Goal: Answer question/provide support: Share knowledge or assist other users

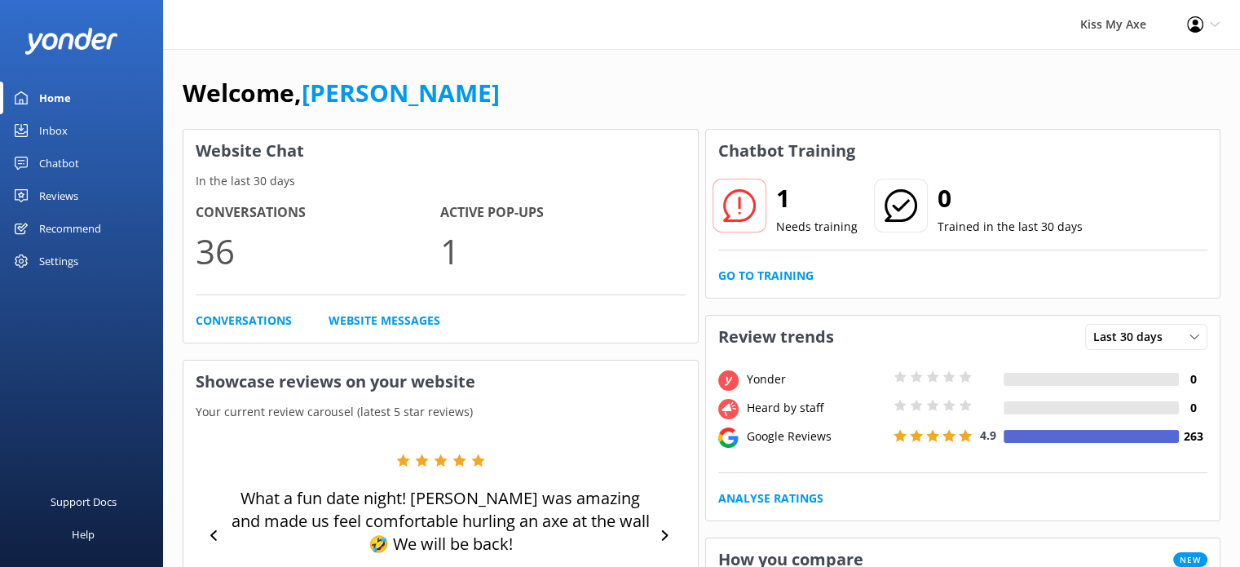
click at [72, 138] on link "Inbox" at bounding box center [81, 130] width 163 height 33
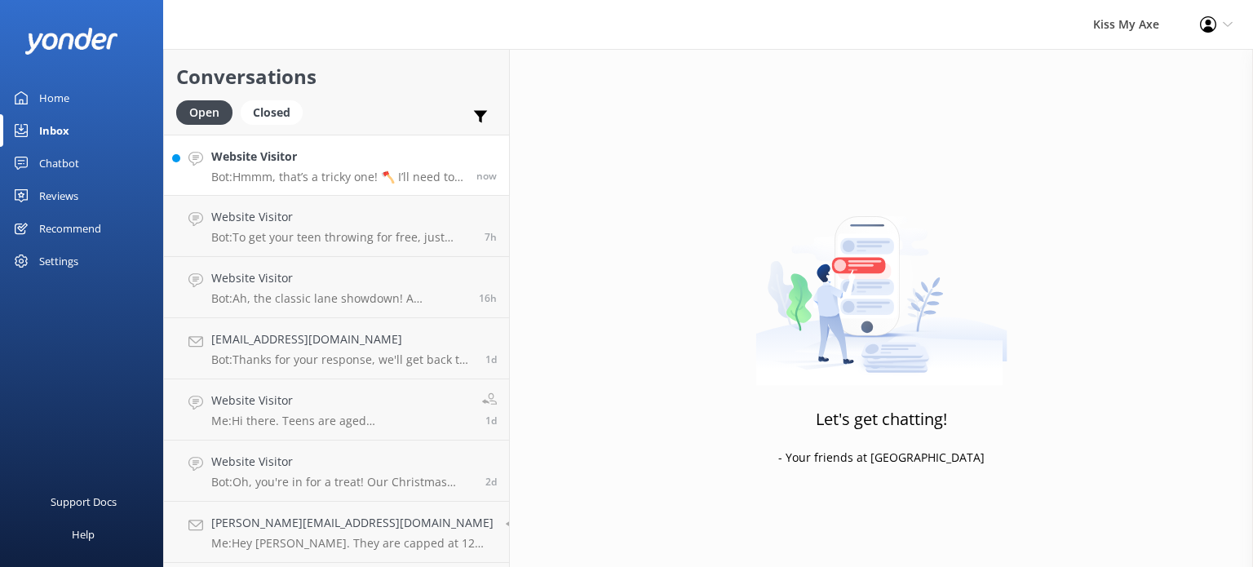
click at [257, 188] on link "Website Visitor Bot: Hmmm, that’s a tricky one! 🪓 I’ll need to pass this on to …" at bounding box center [336, 165] width 345 height 61
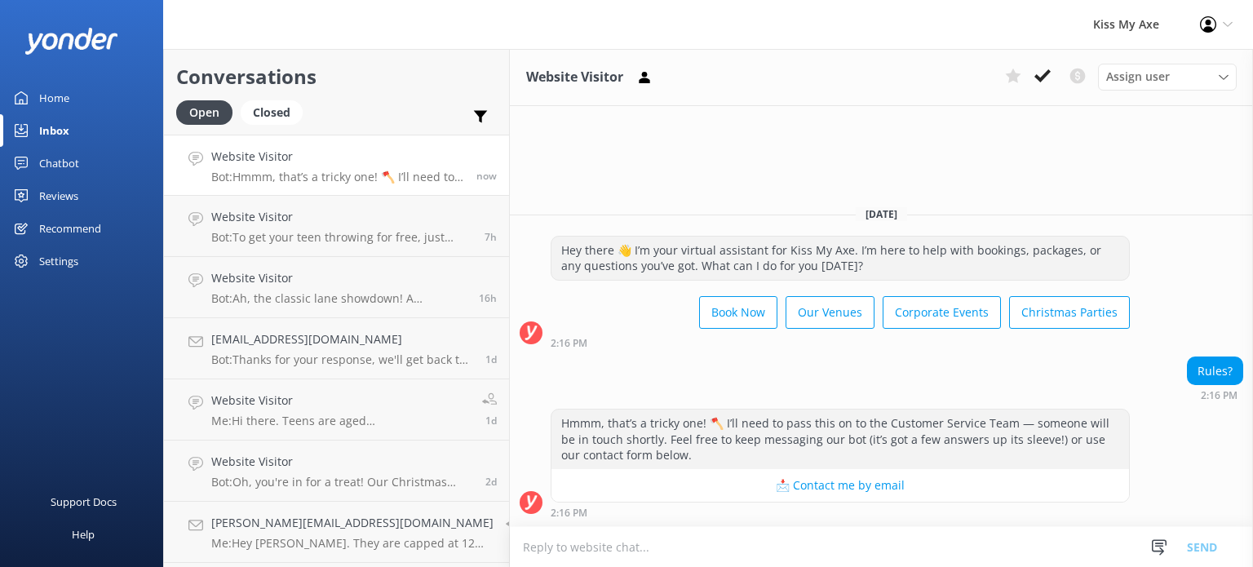
click at [789, 546] on textarea at bounding box center [881, 547] width 743 height 40
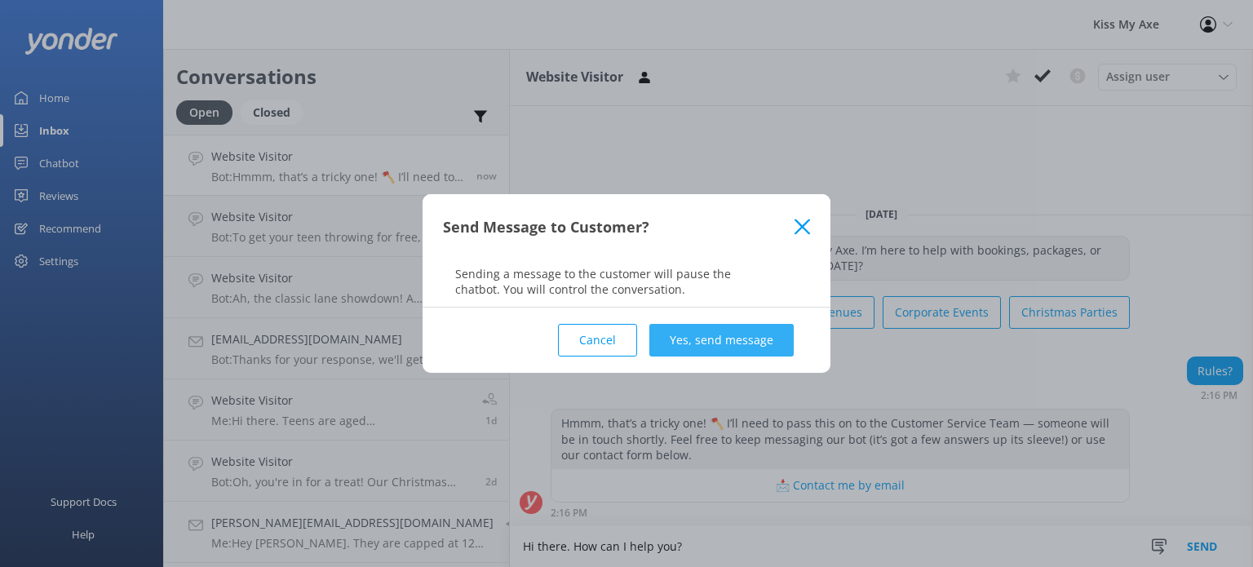
type textarea "Hi there. How can I help you?"
click at [747, 343] on button "Yes, send message" at bounding box center [721, 340] width 144 height 33
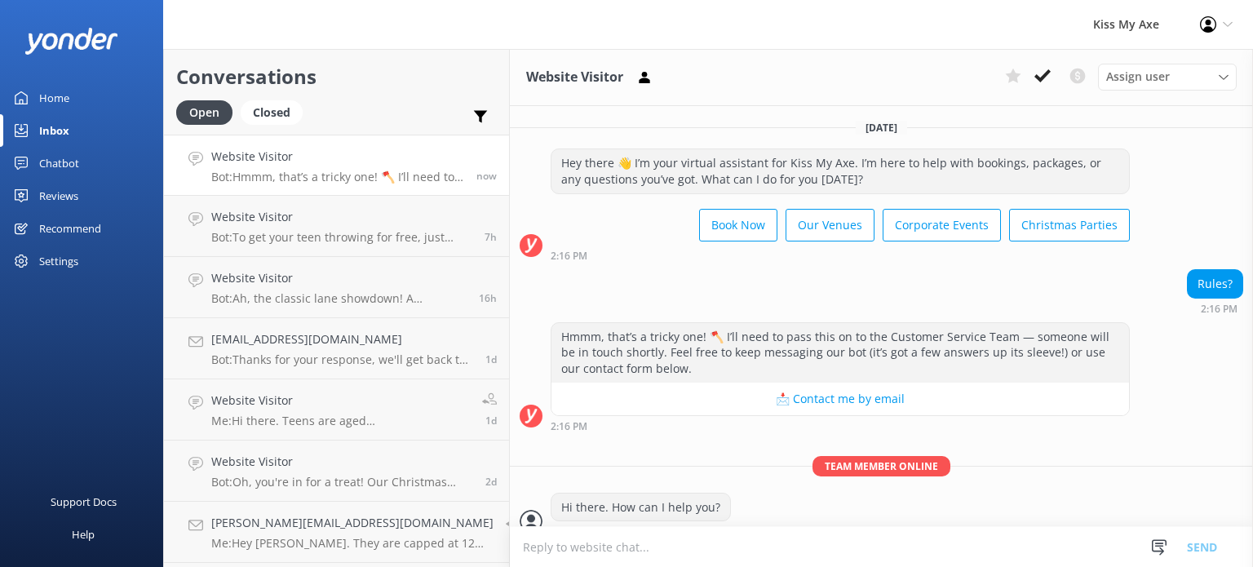
scroll to position [17, 0]
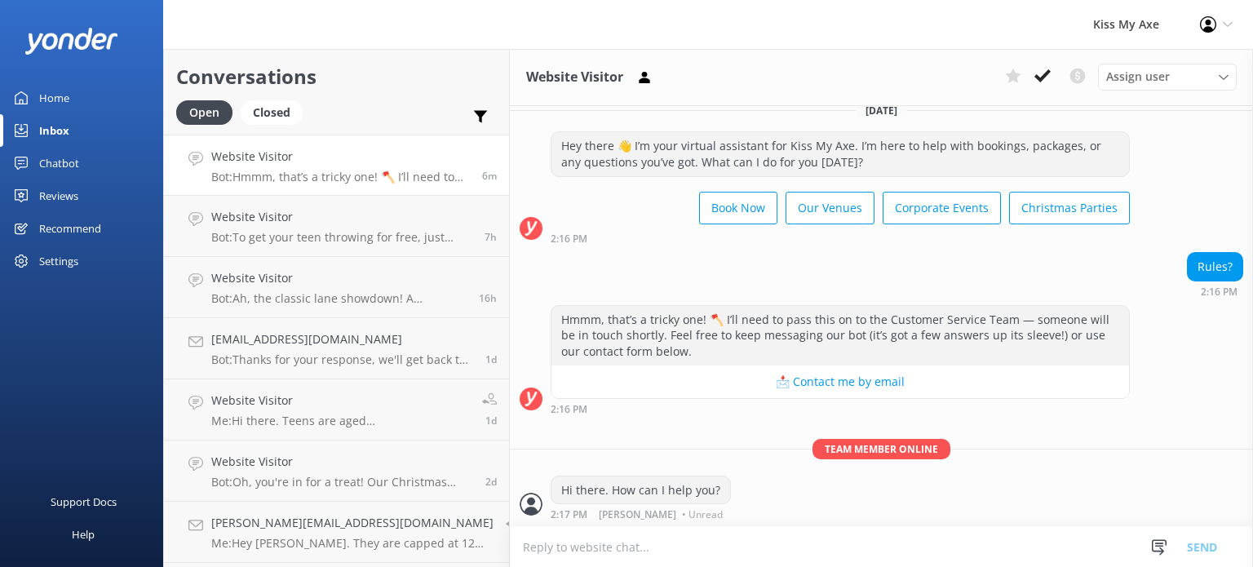
click at [51, 98] on div "Home" at bounding box center [54, 98] width 30 height 33
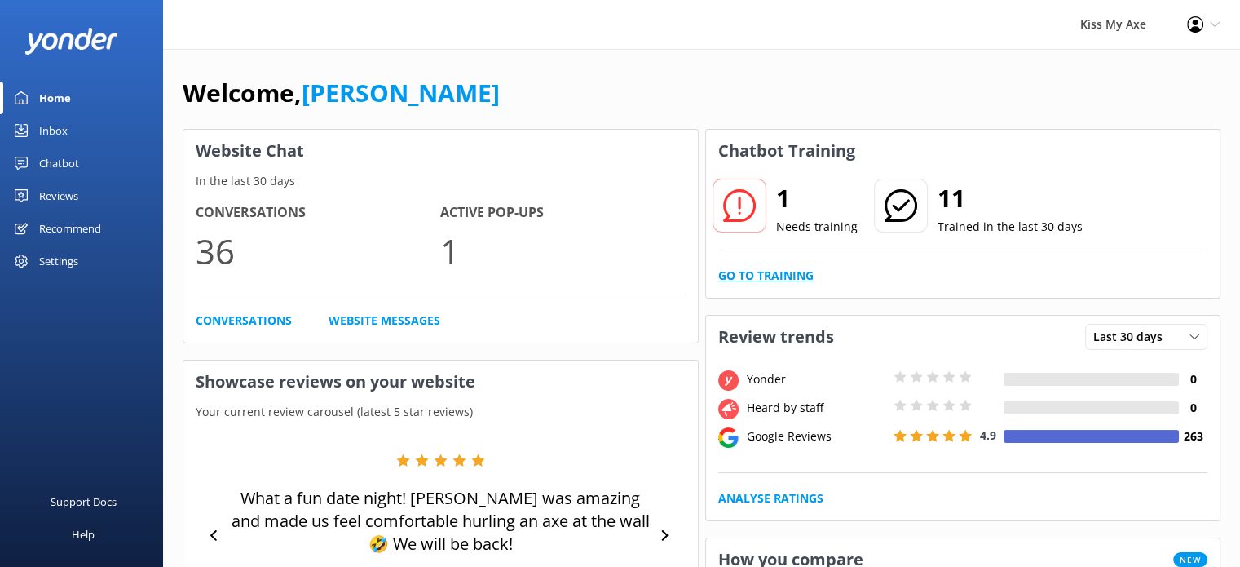
click at [762, 283] on link "Go to Training" at bounding box center [765, 276] width 95 height 18
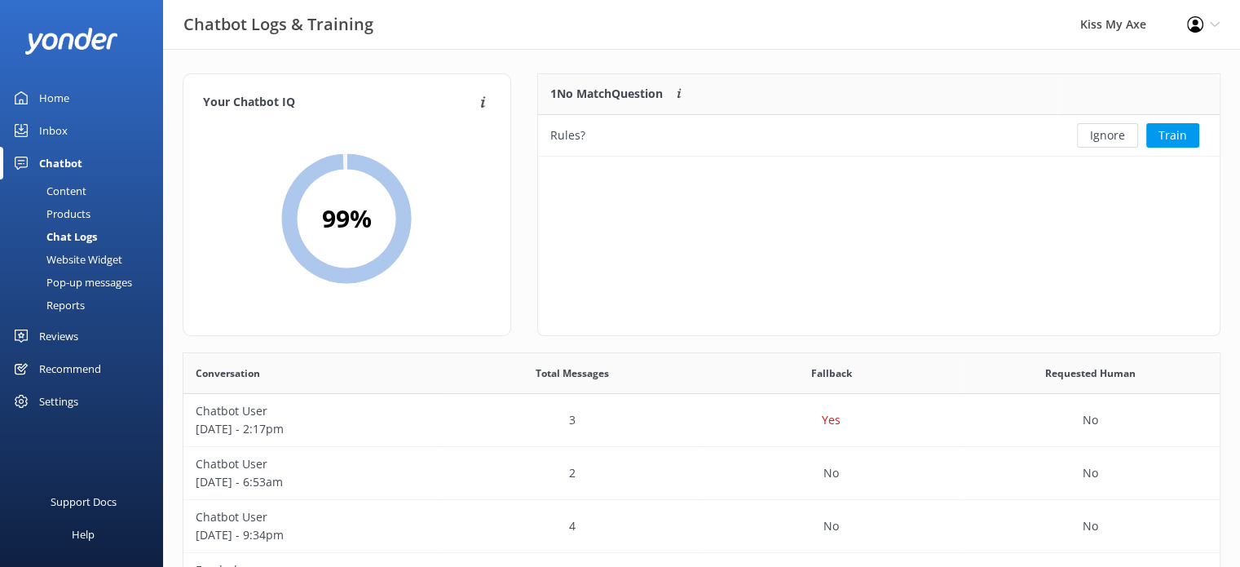
scroll to position [559, 1024]
click at [1181, 133] on button "Train" at bounding box center [1173, 135] width 53 height 24
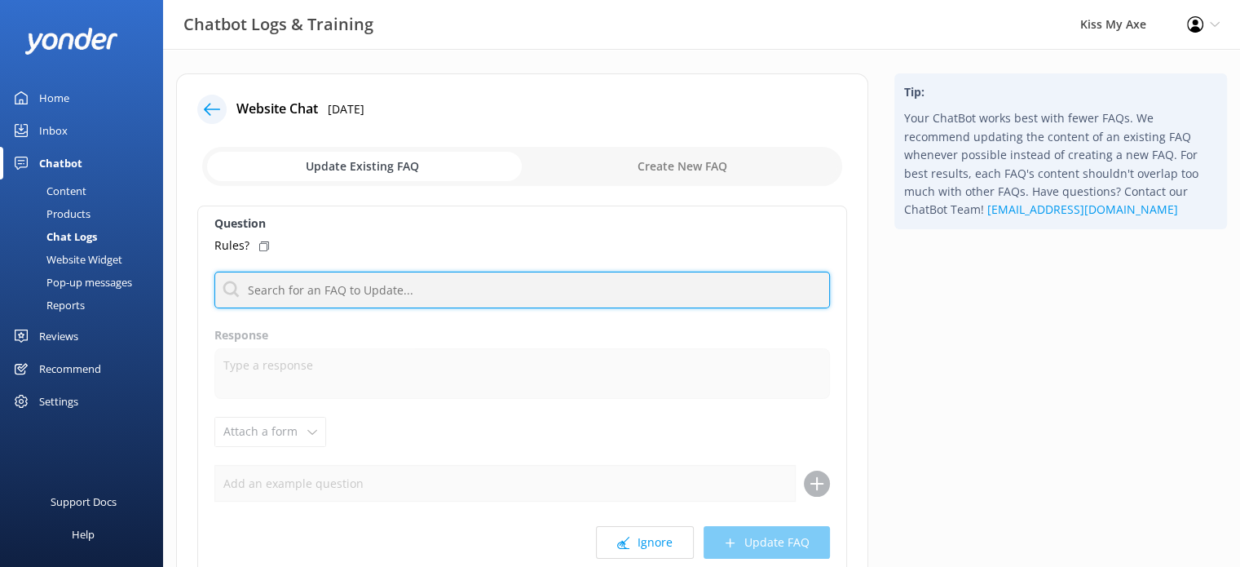
click at [388, 281] on input "text" at bounding box center [522, 290] width 616 height 37
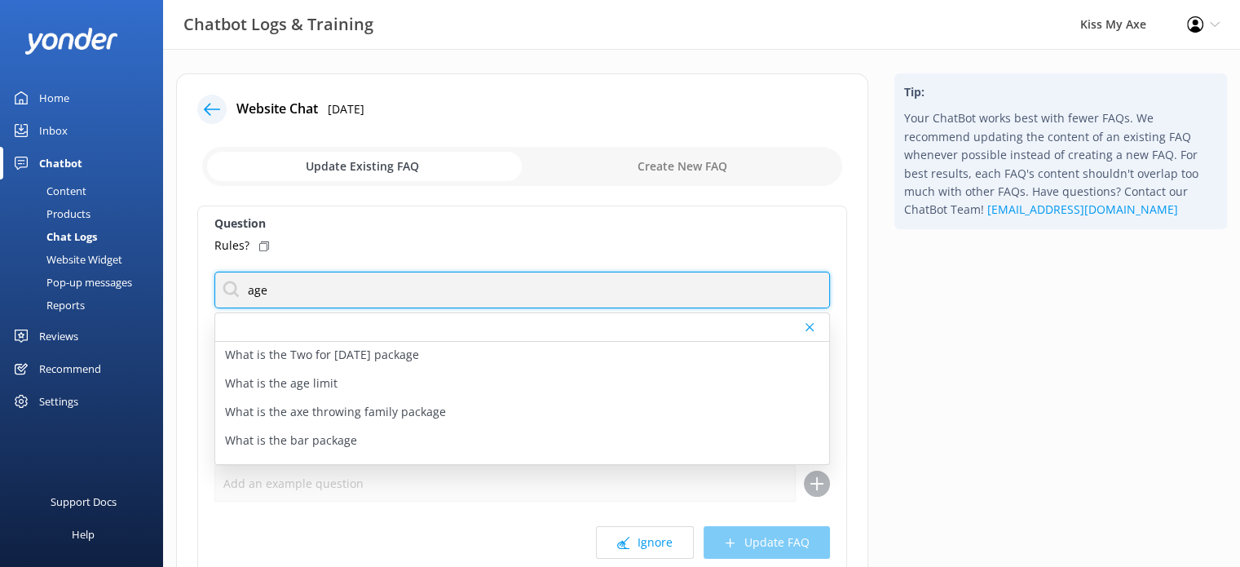
scroll to position [134, 0]
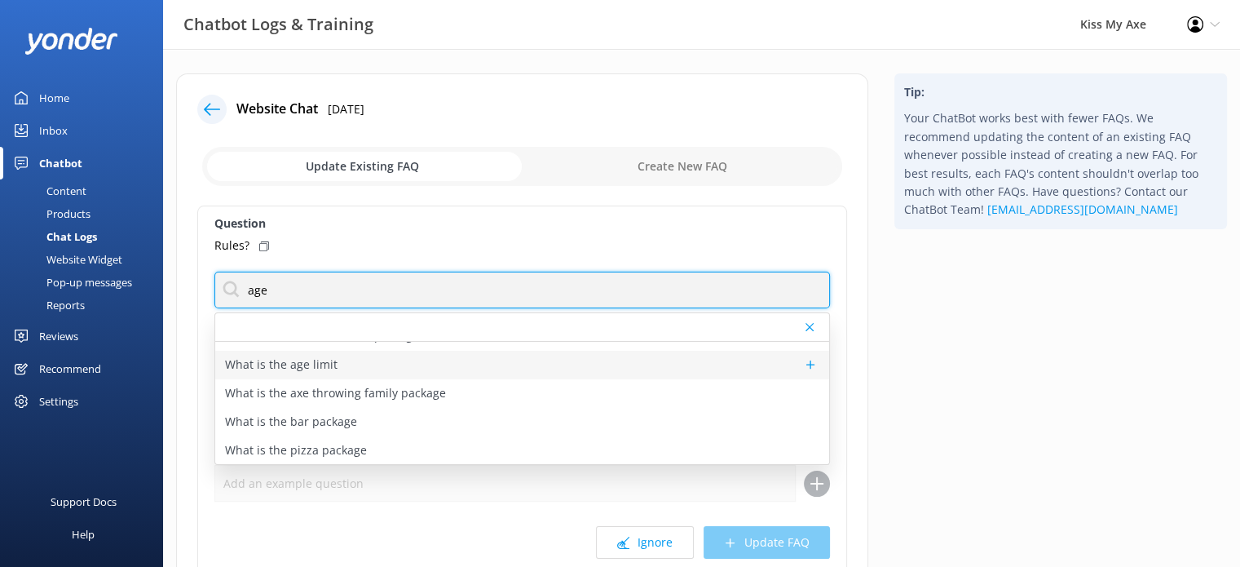
type input "age"
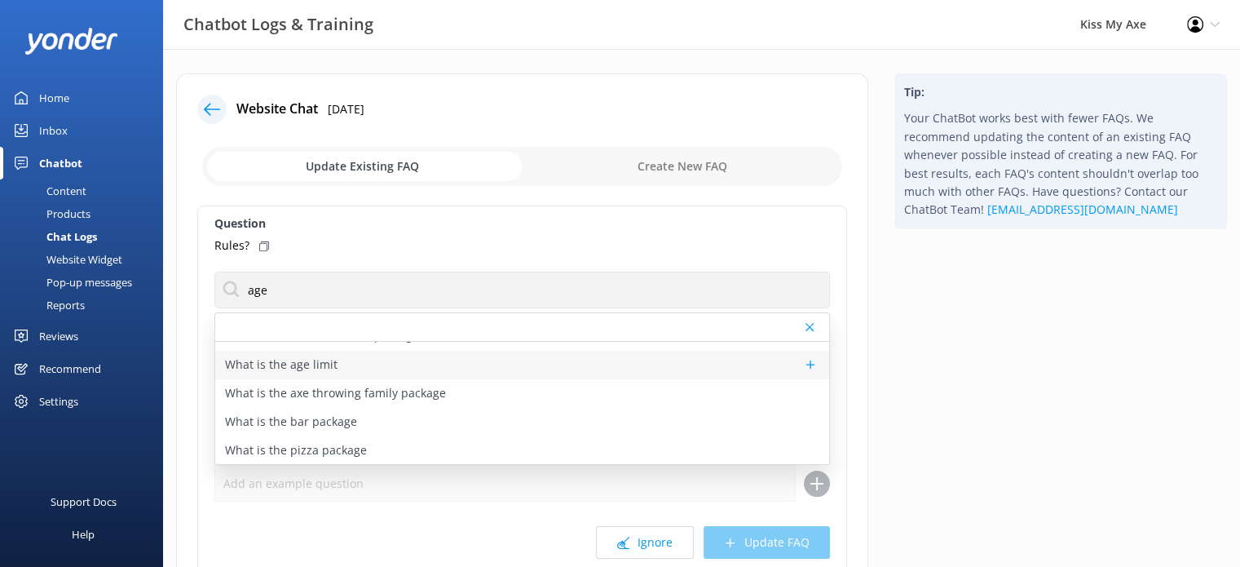
click at [410, 356] on div "What is the age limit" at bounding box center [522, 365] width 614 height 29
type textarea "Axe throwing is open to anyone aged [DEMOGRAPHIC_DATA] and over, or minors aged…"
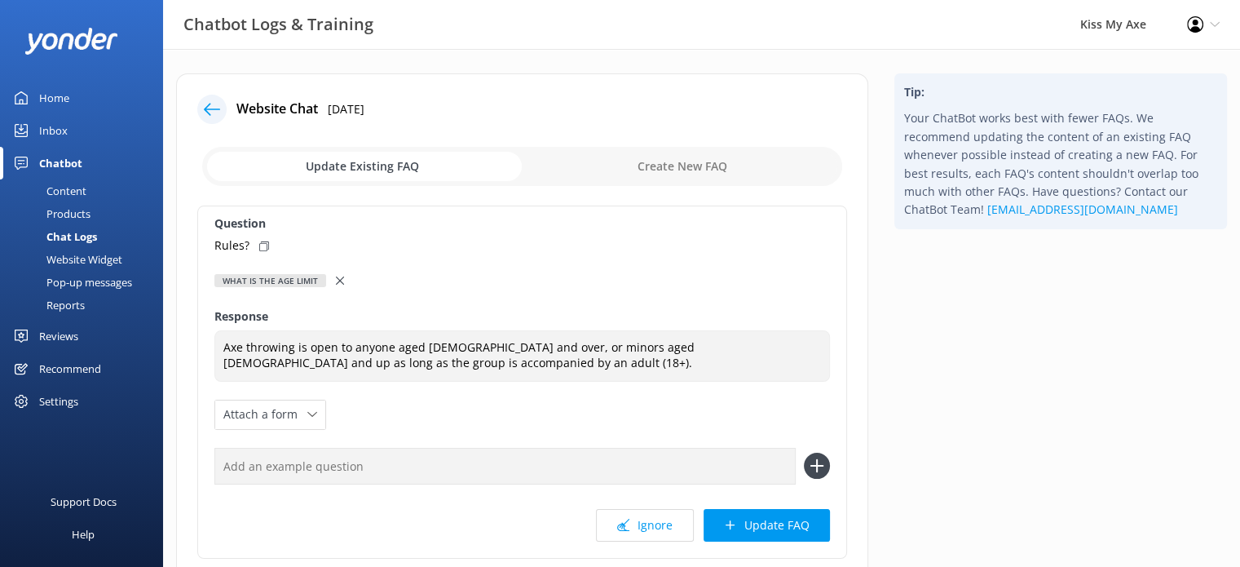
click at [820, 469] on icon at bounding box center [817, 466] width 26 height 26
click at [600, 469] on input "text" at bounding box center [504, 466] width 581 height 37
click at [767, 519] on button "Update FAQ" at bounding box center [767, 525] width 126 height 33
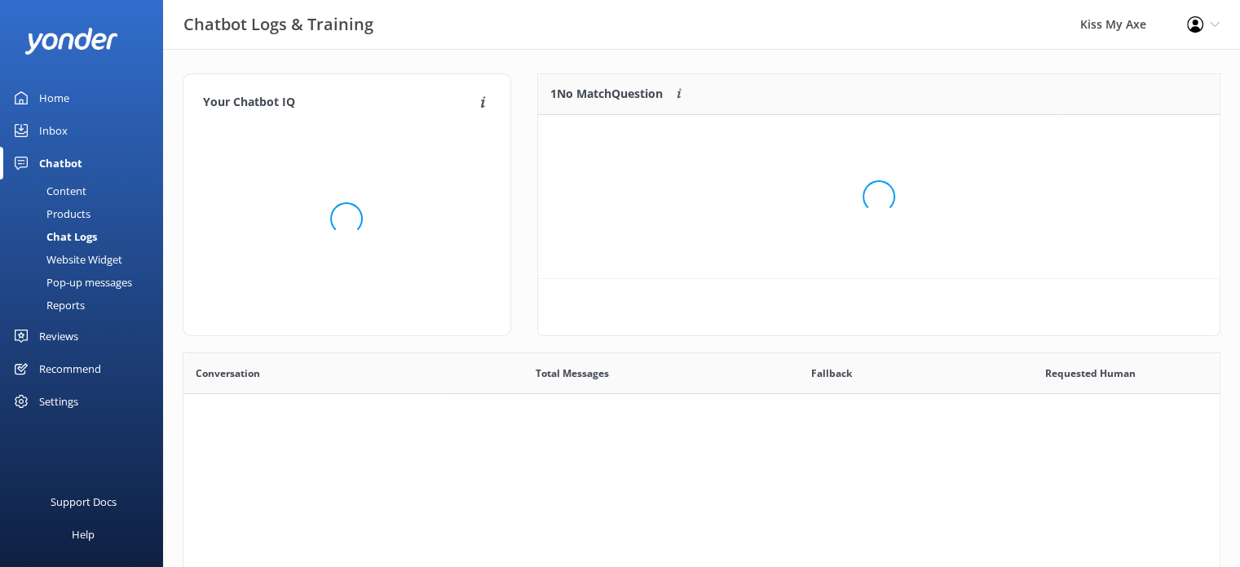
scroll to position [559, 1024]
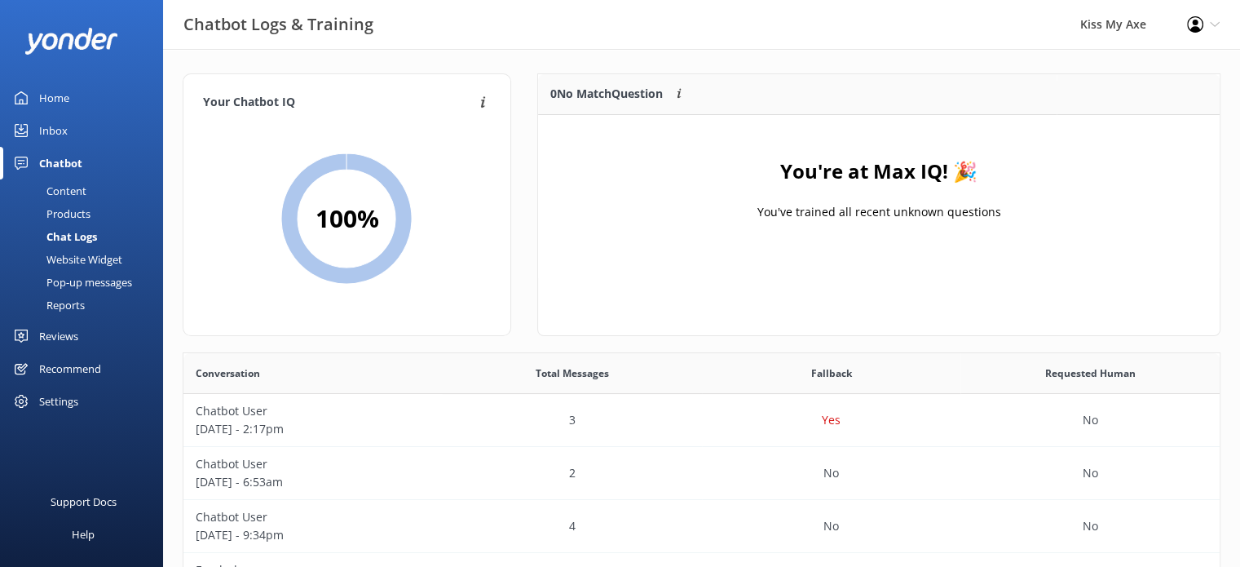
click at [59, 190] on div "Content" at bounding box center [48, 190] width 77 height 23
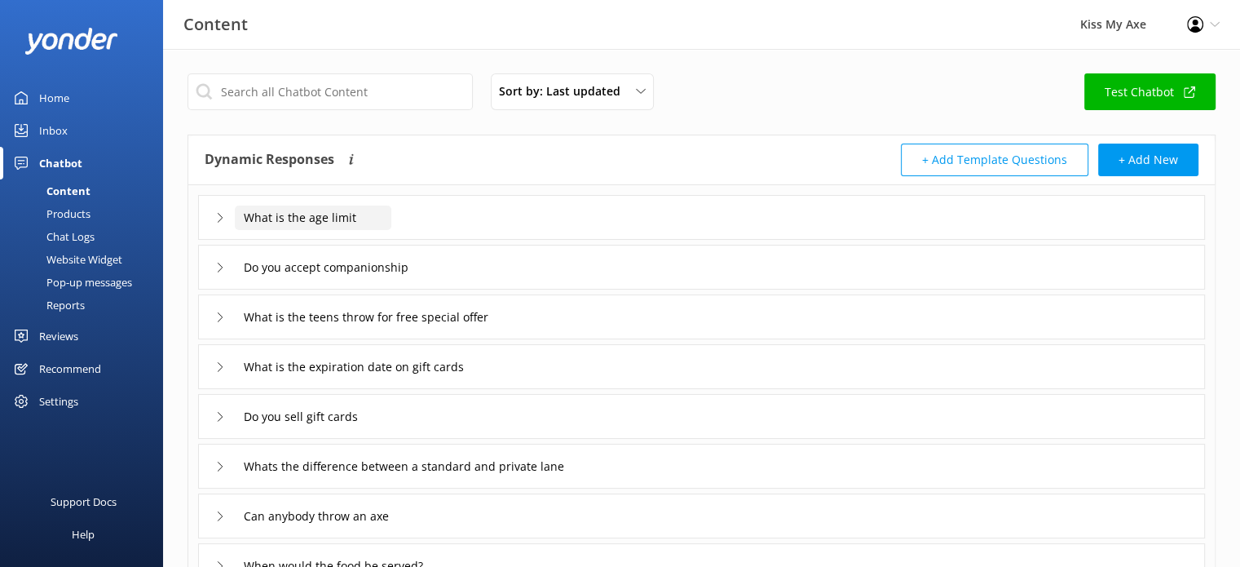
click at [366, 213] on input "What is the age limit" at bounding box center [313, 217] width 157 height 24
